Goal: Navigation & Orientation: Find specific page/section

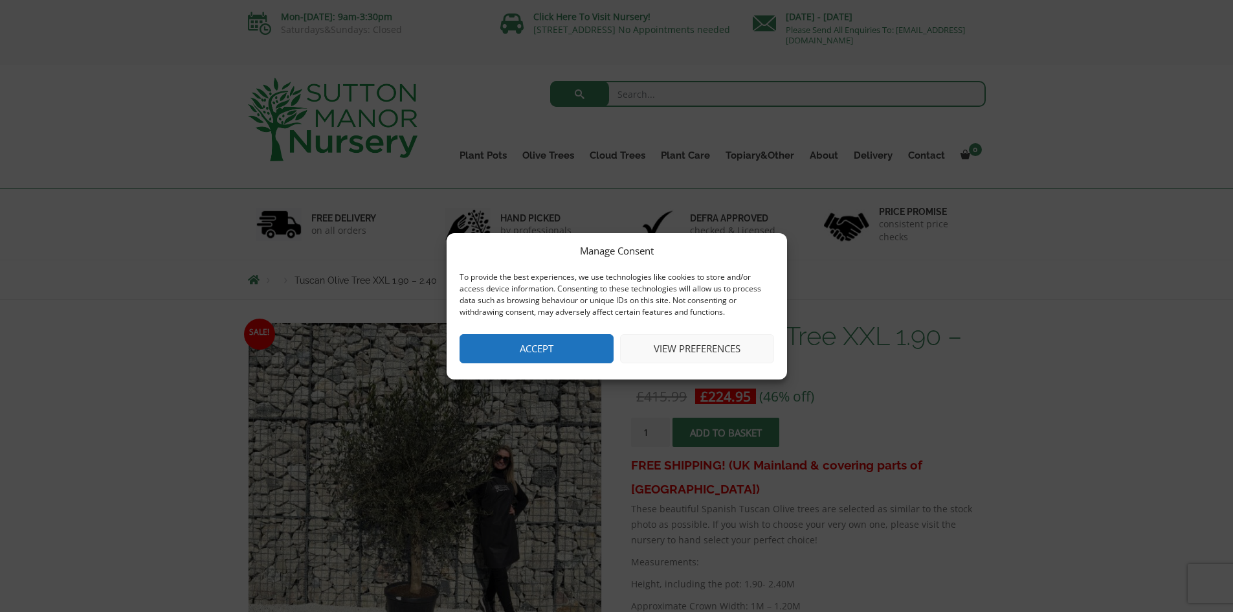
drag, startPoint x: 585, startPoint y: 352, endPoint x: 1166, endPoint y: 351, distance: 580.8
click at [585, 352] on button "Accept" at bounding box center [537, 348] width 154 height 29
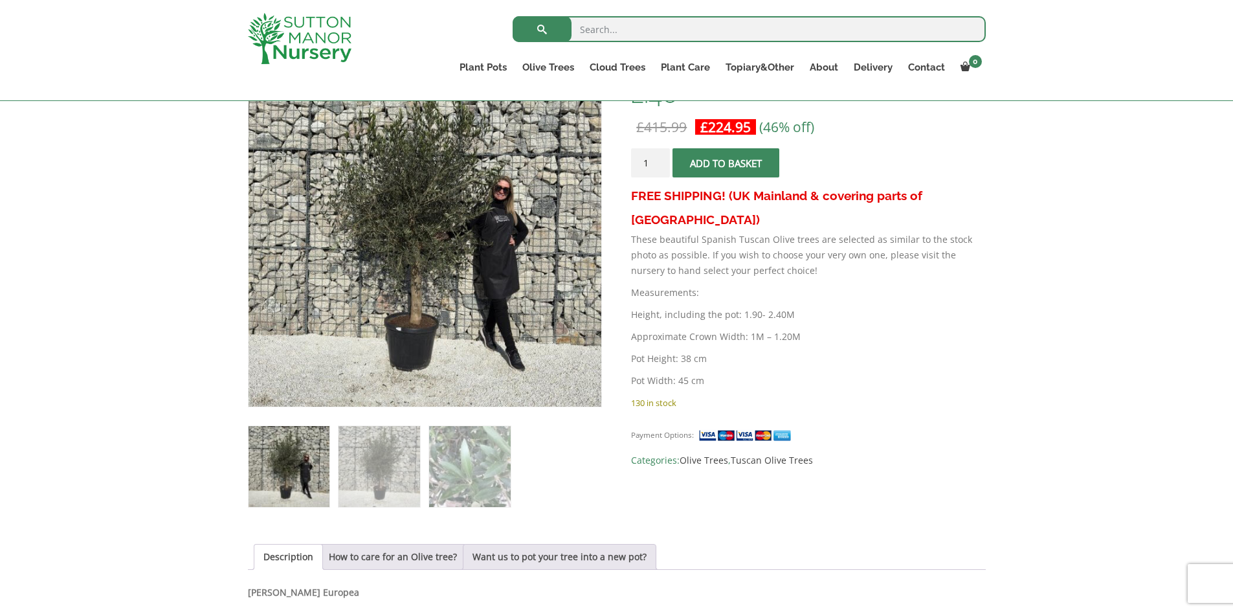
scroll to position [106, 0]
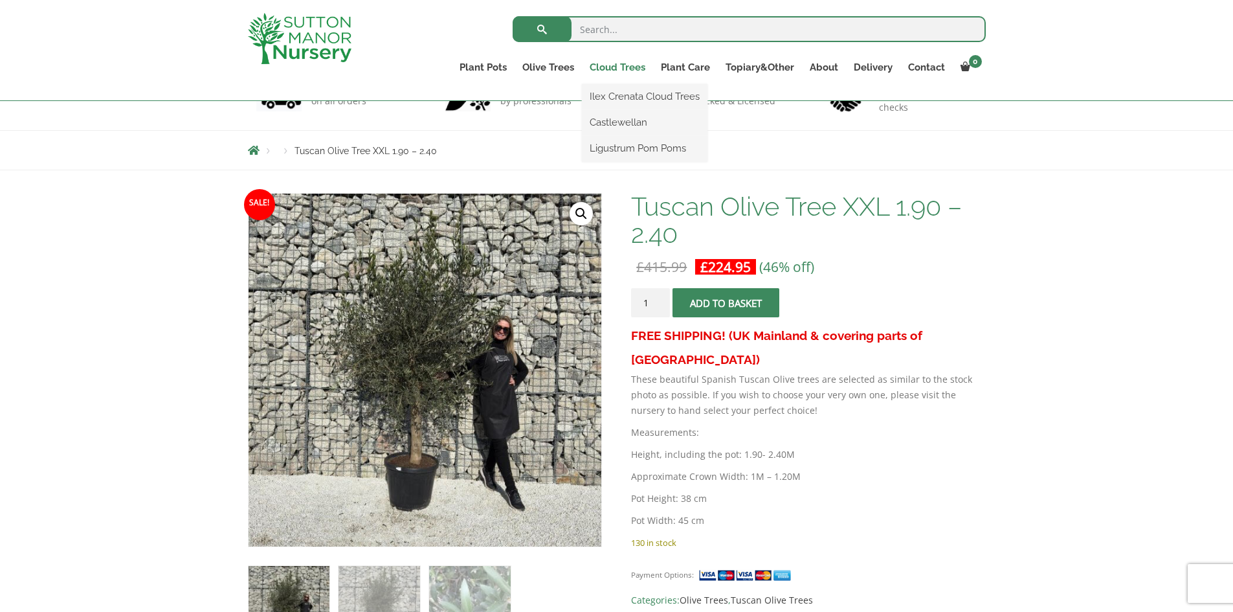
click at [621, 68] on link "Cloud Trees" at bounding box center [617, 67] width 71 height 18
click at [623, 98] on link "Ilex Crenata Cloud Trees" at bounding box center [645, 96] width 126 height 19
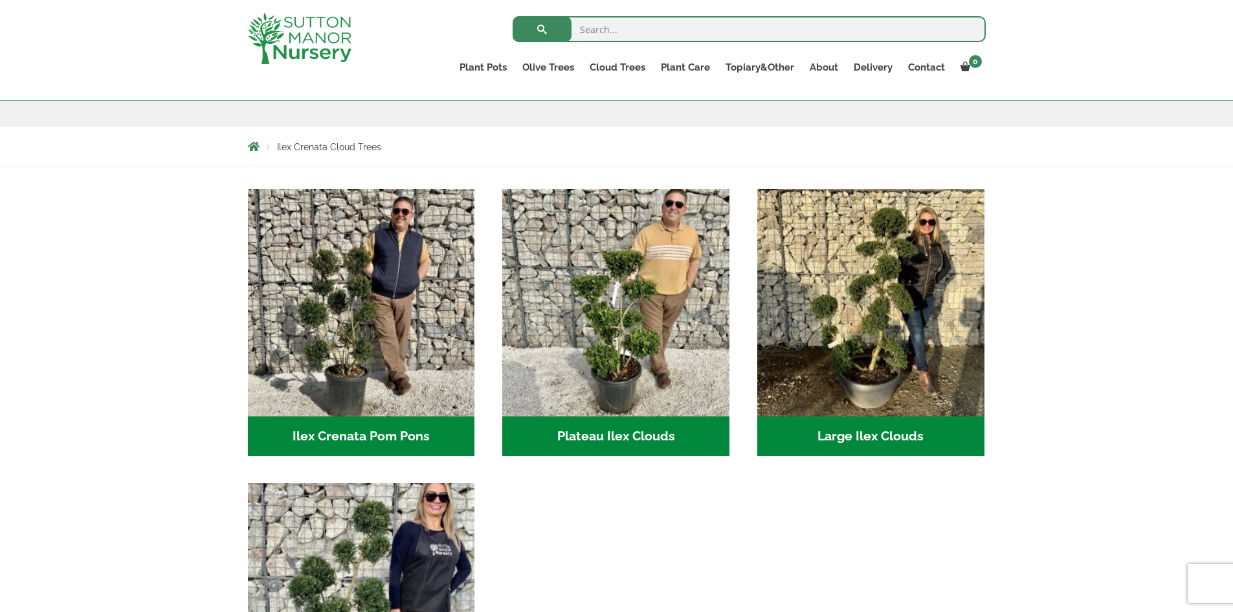
scroll to position [194, 0]
click at [885, 434] on h2 "Large Ilex Clouds (32)" at bounding box center [871, 437] width 227 height 40
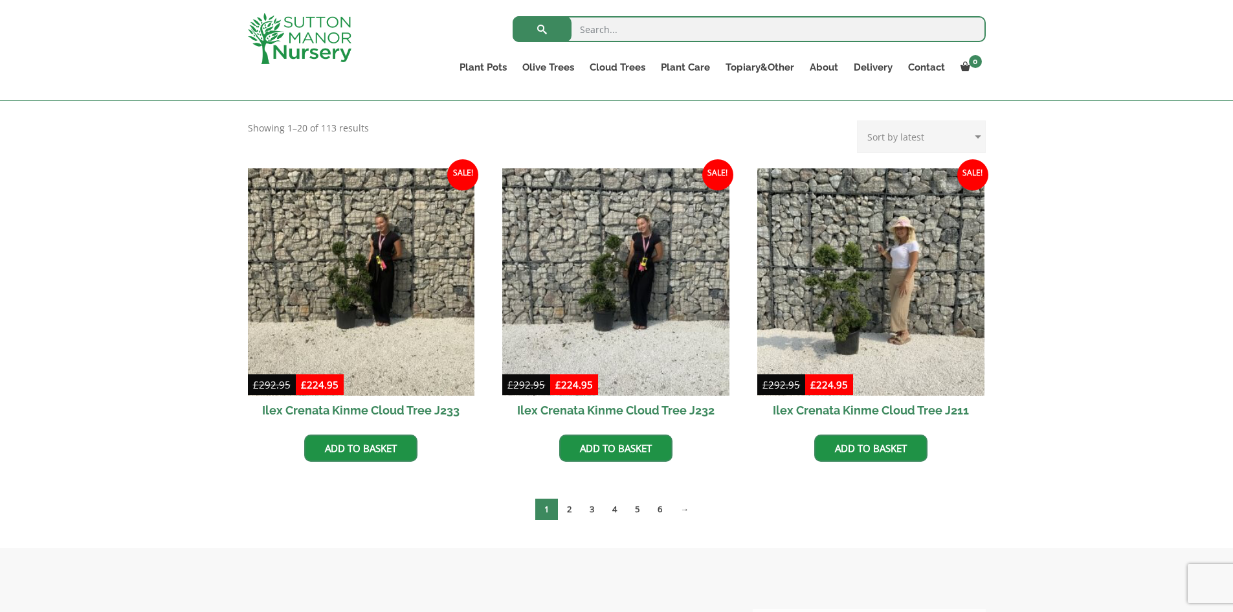
scroll to position [259, 0]
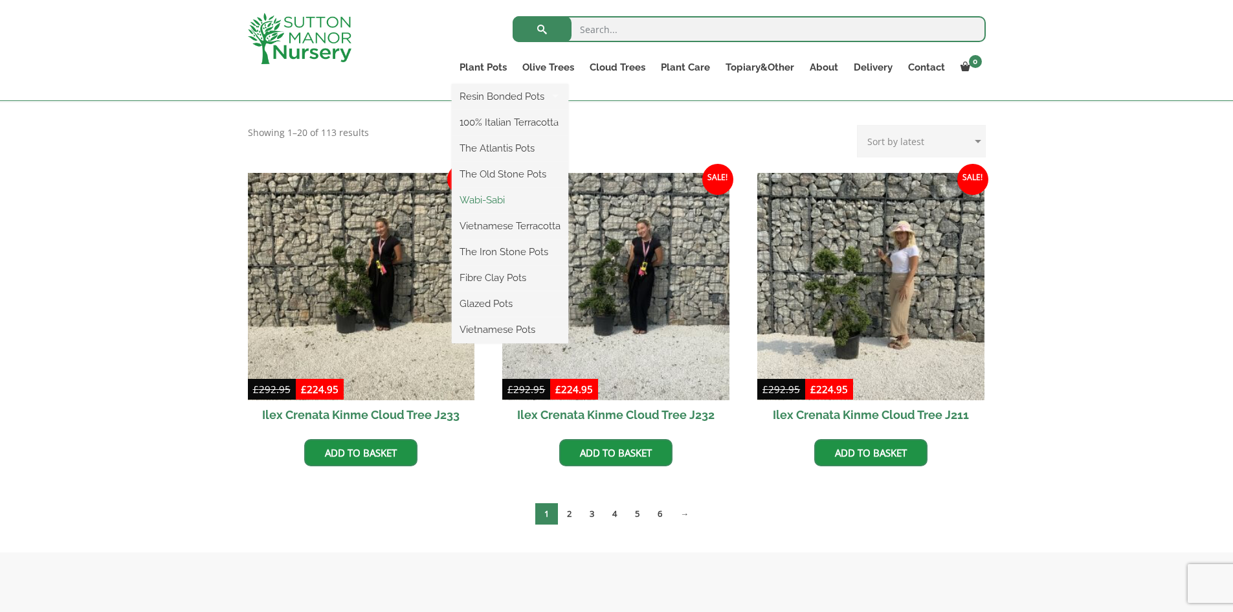
click at [478, 199] on link "Wabi-Sabi" at bounding box center [510, 199] width 117 height 19
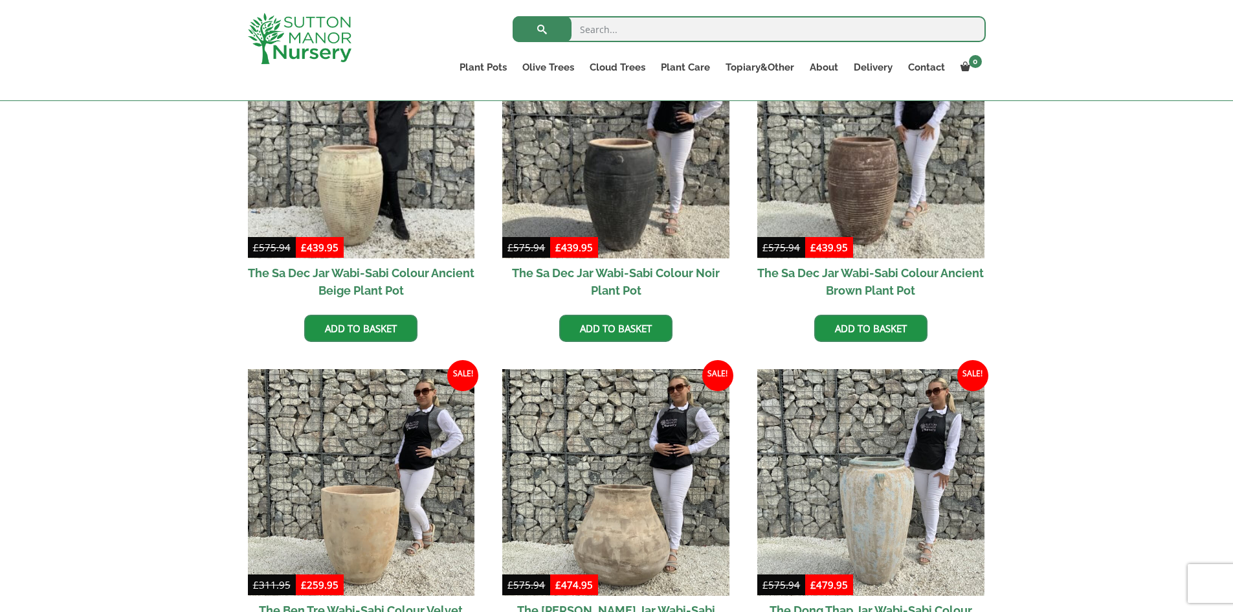
scroll to position [453, 0]
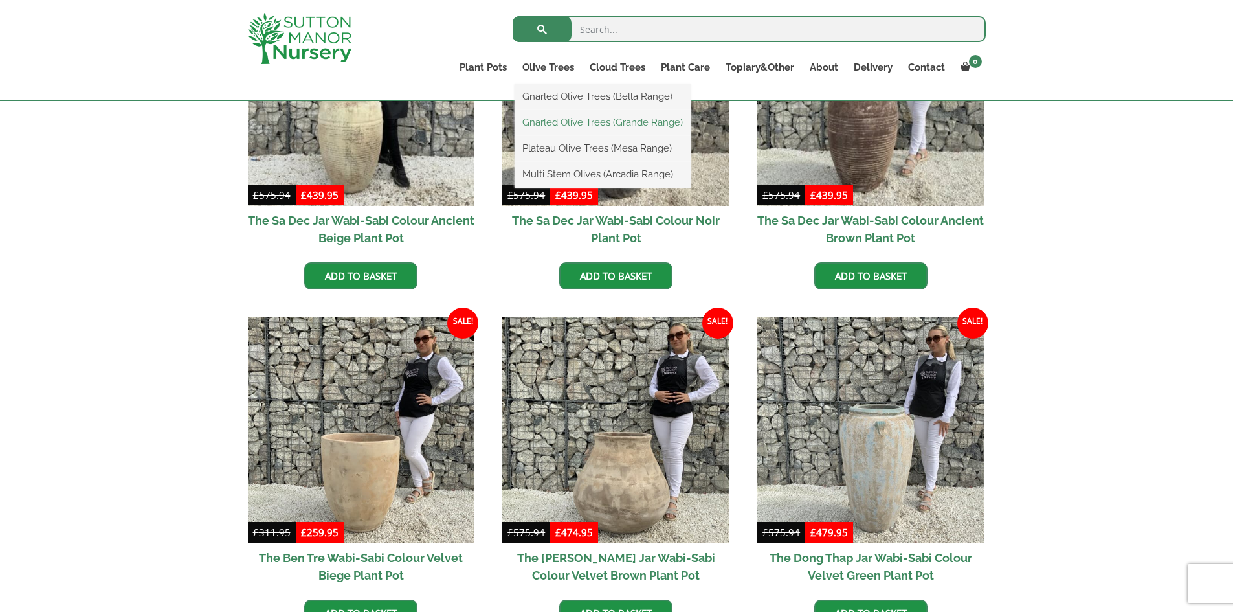
click at [555, 120] on link "Gnarled Olive Trees (Grande Range)" at bounding box center [603, 122] width 176 height 19
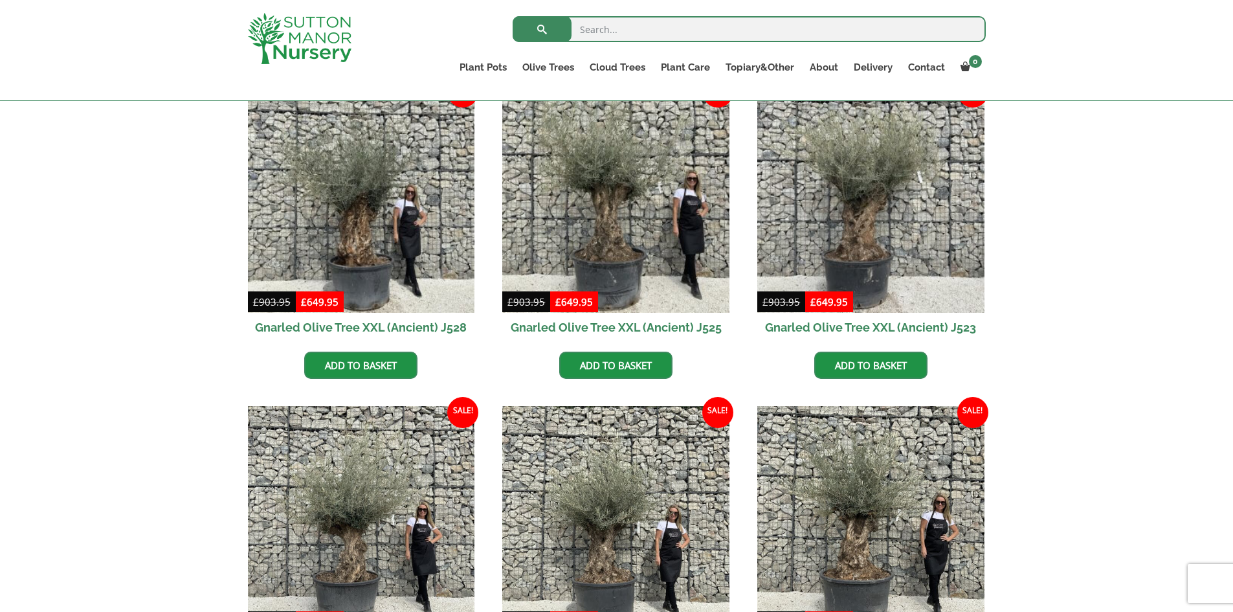
scroll to position [518, 0]
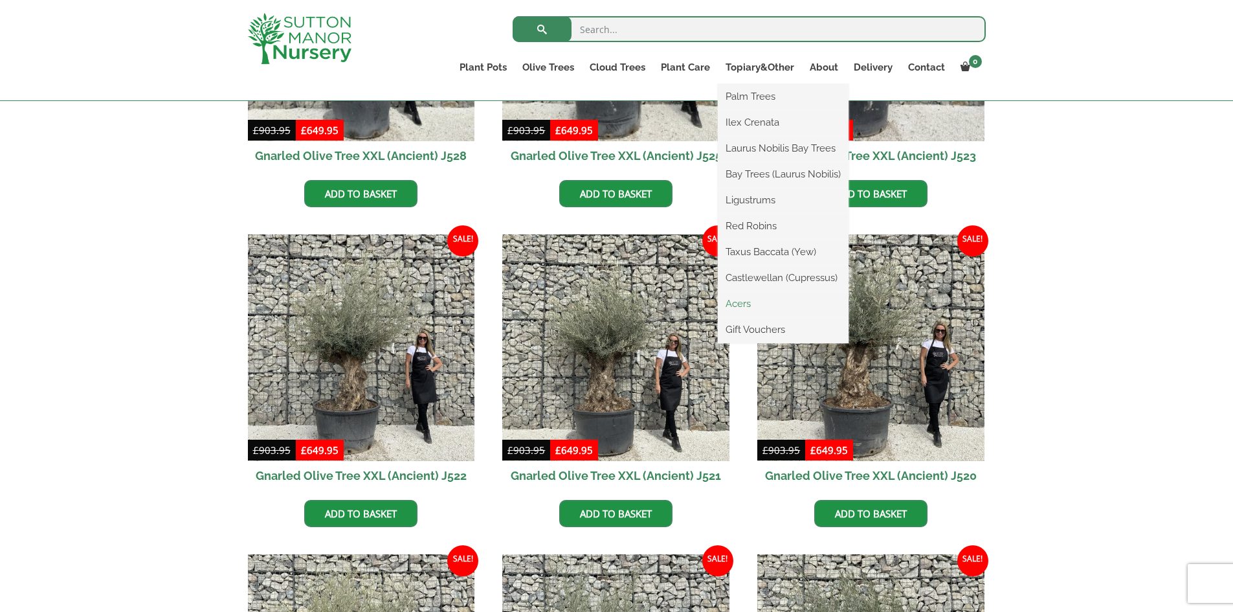
click at [741, 304] on link "Acers" at bounding box center [783, 303] width 131 height 19
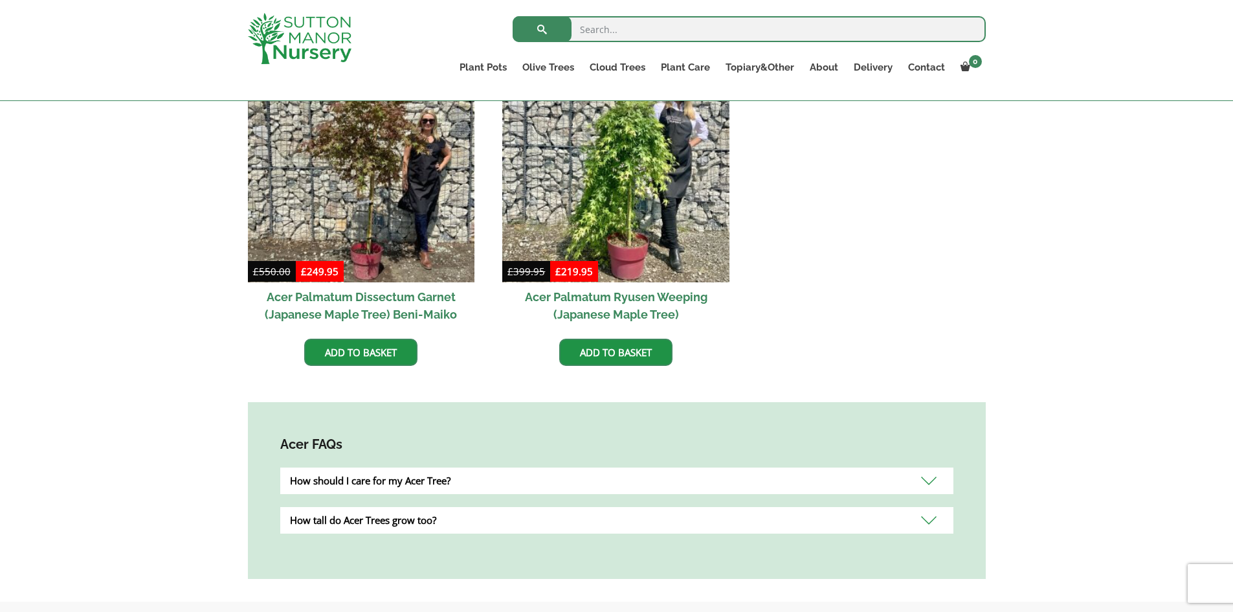
scroll to position [430, 0]
